Goal: Task Accomplishment & Management: Use online tool/utility

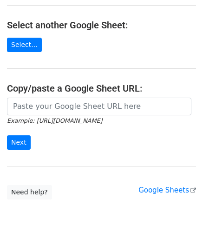
scroll to position [122, 0]
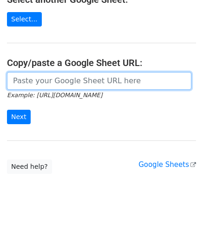
click at [54, 81] on input "url" at bounding box center [99, 81] width 184 height 18
paste input "[URL][DOMAIN_NAME]"
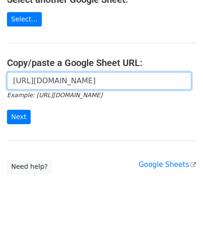
scroll to position [0, 194]
type input "https://docs.google.com/spreadsheets/d/1vx3TS-I-lM7sgjWWax71a0FdPogC_9FInaslQ76…"
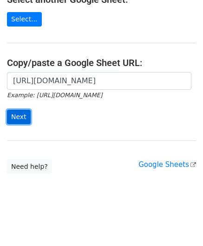
click at [11, 117] on input "Next" at bounding box center [19, 117] width 24 height 14
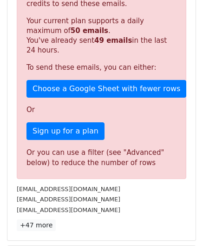
scroll to position [313, 0]
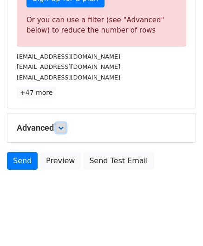
click at [63, 127] on icon at bounding box center [61, 128] width 6 height 6
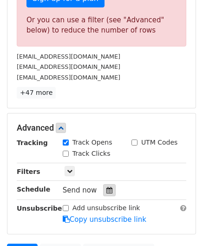
click at [106, 187] on icon at bounding box center [109, 190] width 6 height 6
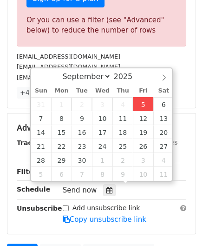
type input "[DATE] 12:00"
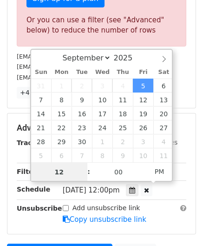
paste input "0"
type input "10"
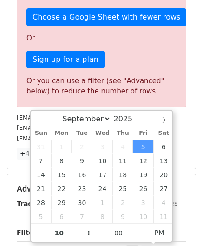
type input "[DATE] 22:00"
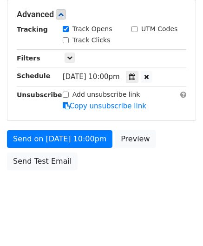
scroll to position [426, 0]
